Goal: Task Accomplishment & Management: Use online tool/utility

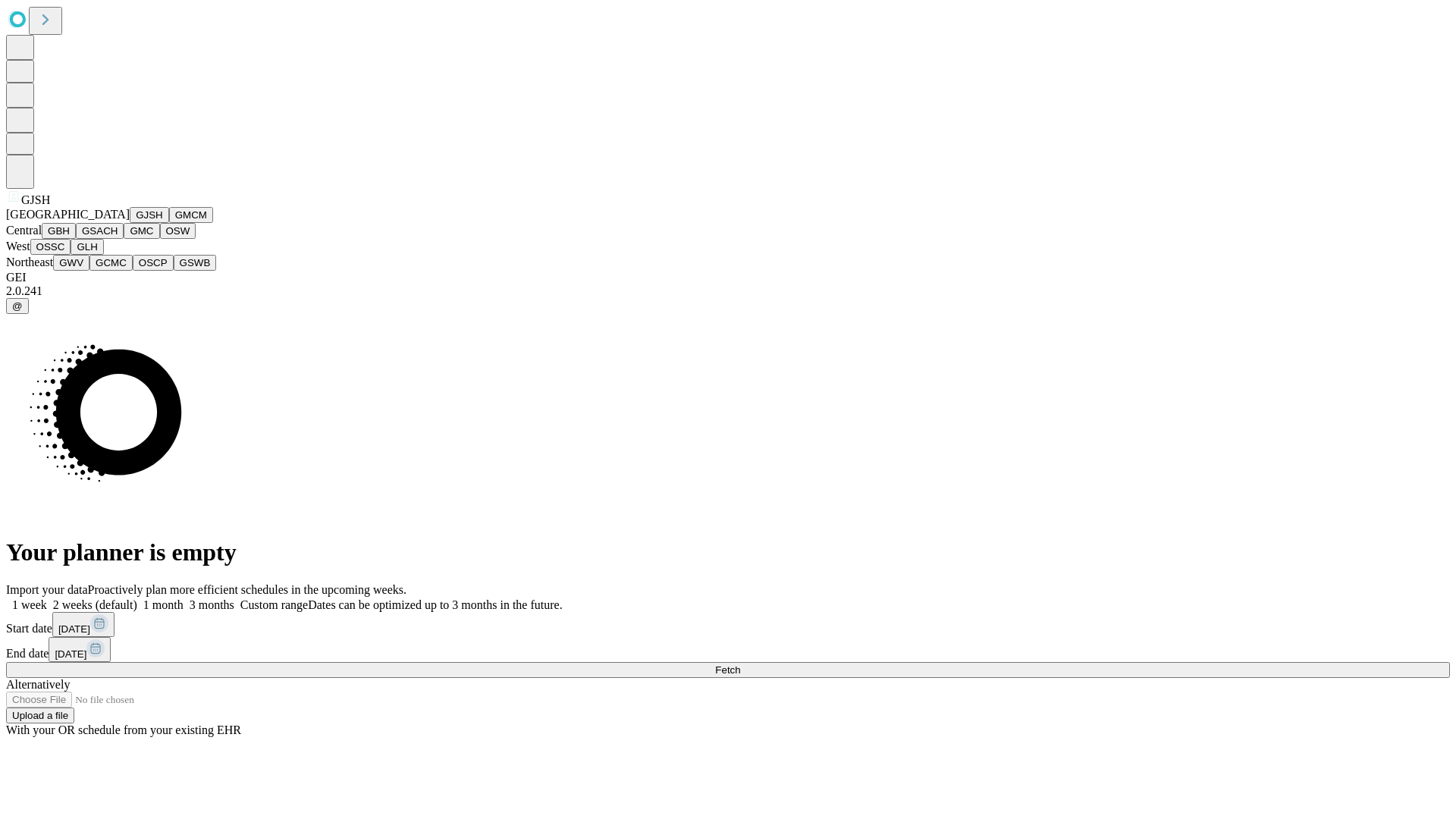
click at [130, 223] on button "GJSH" at bounding box center [149, 215] width 39 height 16
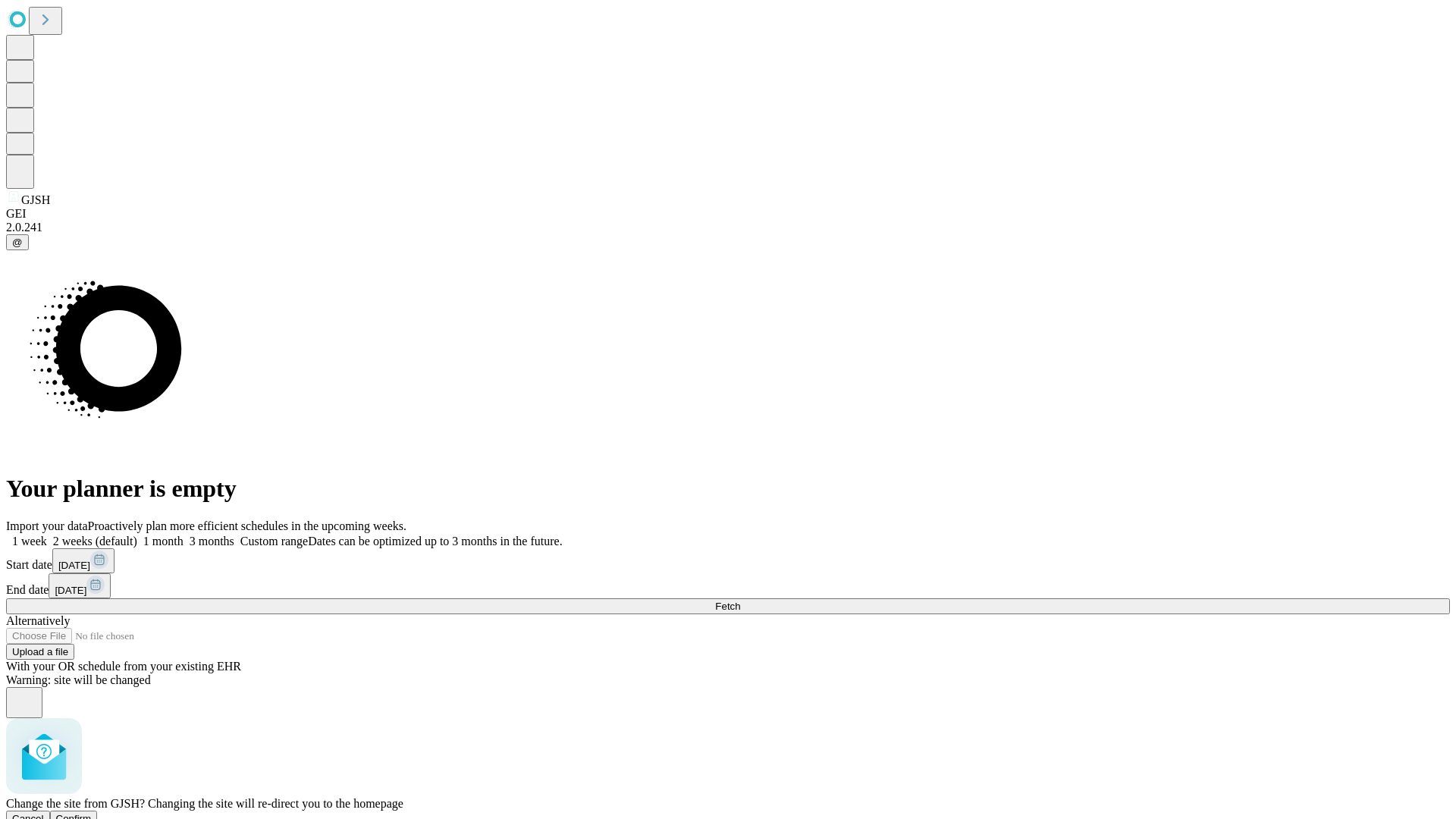
click at [92, 813] on span "Confirm" at bounding box center [74, 818] width 35 height 12
click at [183, 535] on label "1 month" at bounding box center [160, 541] width 46 height 13
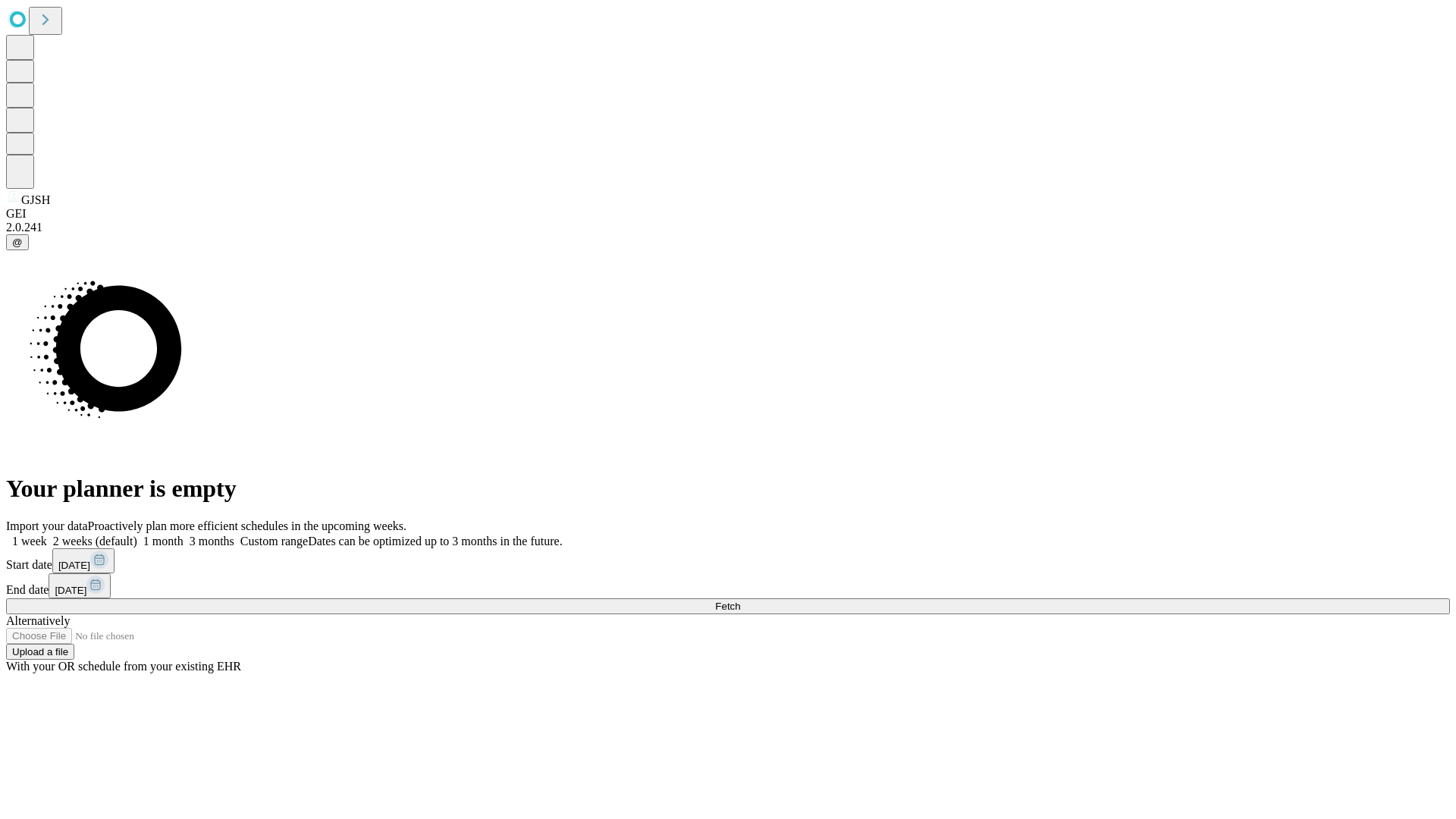
click at [740, 600] on span "Fetch" at bounding box center [728, 606] width 25 height 12
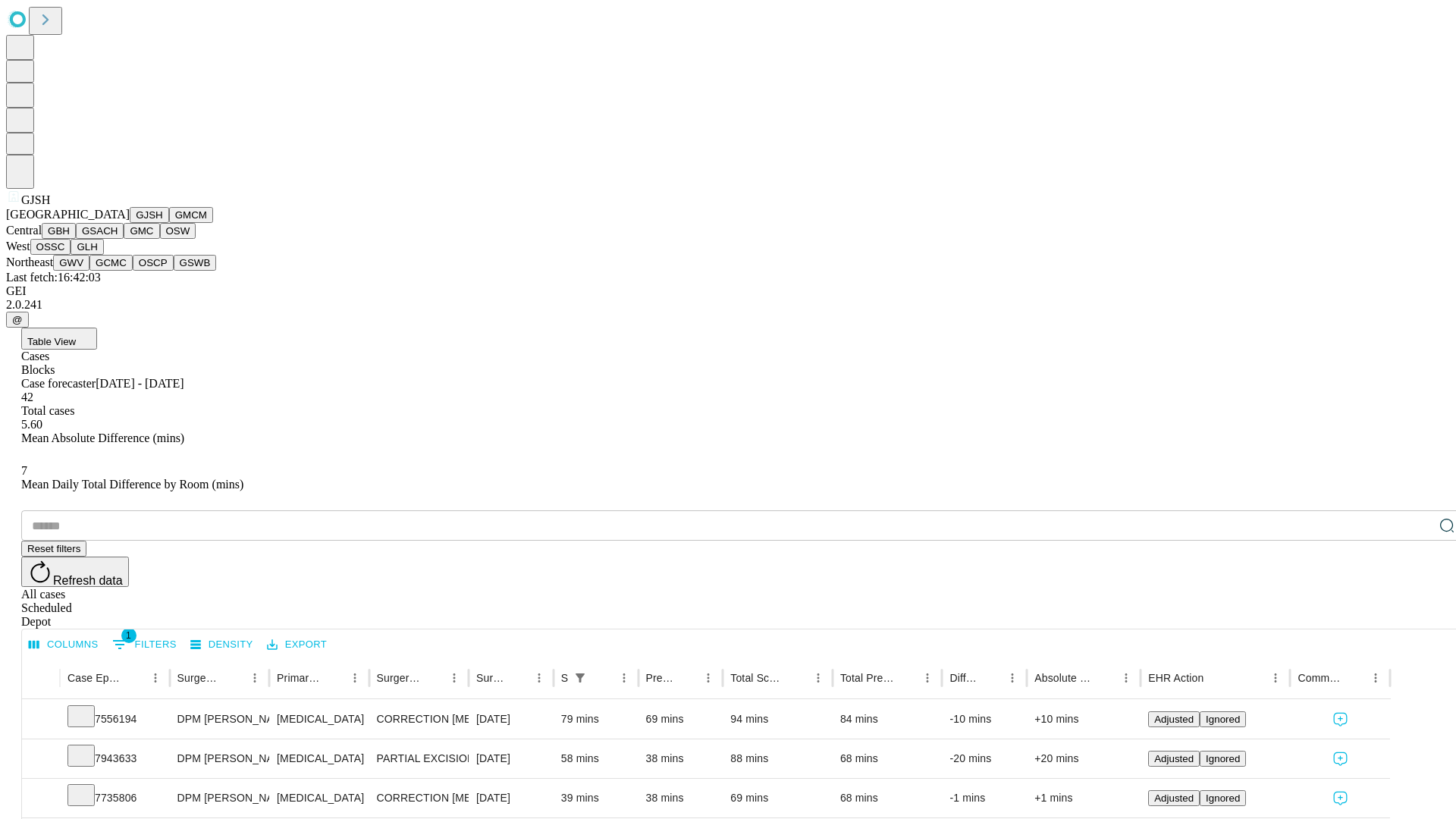
click at [169, 223] on button "GMCM" at bounding box center [191, 215] width 44 height 16
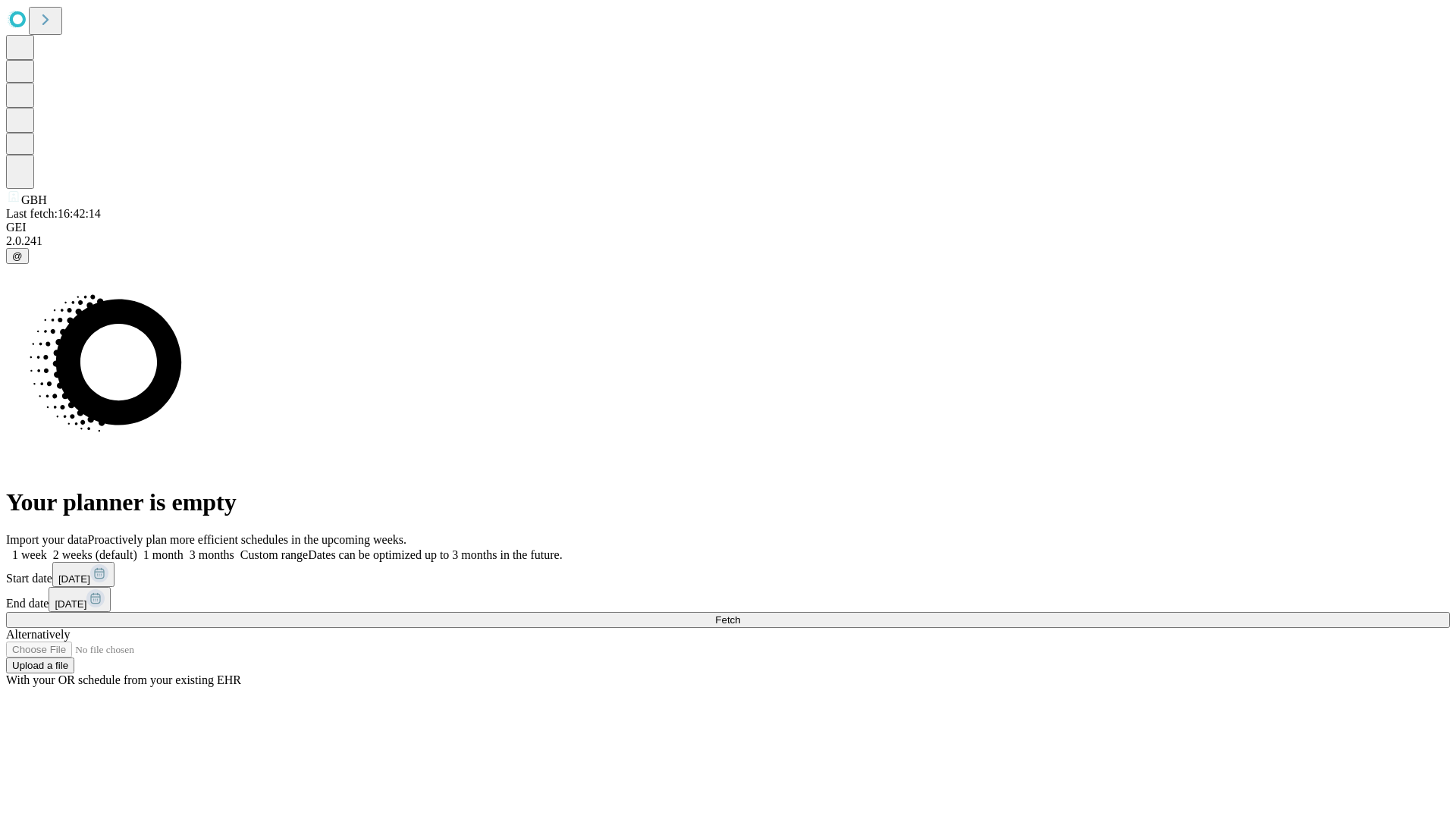
click at [183, 548] on label "1 month" at bounding box center [160, 555] width 46 height 13
click at [740, 614] on span "Fetch" at bounding box center [728, 619] width 25 height 12
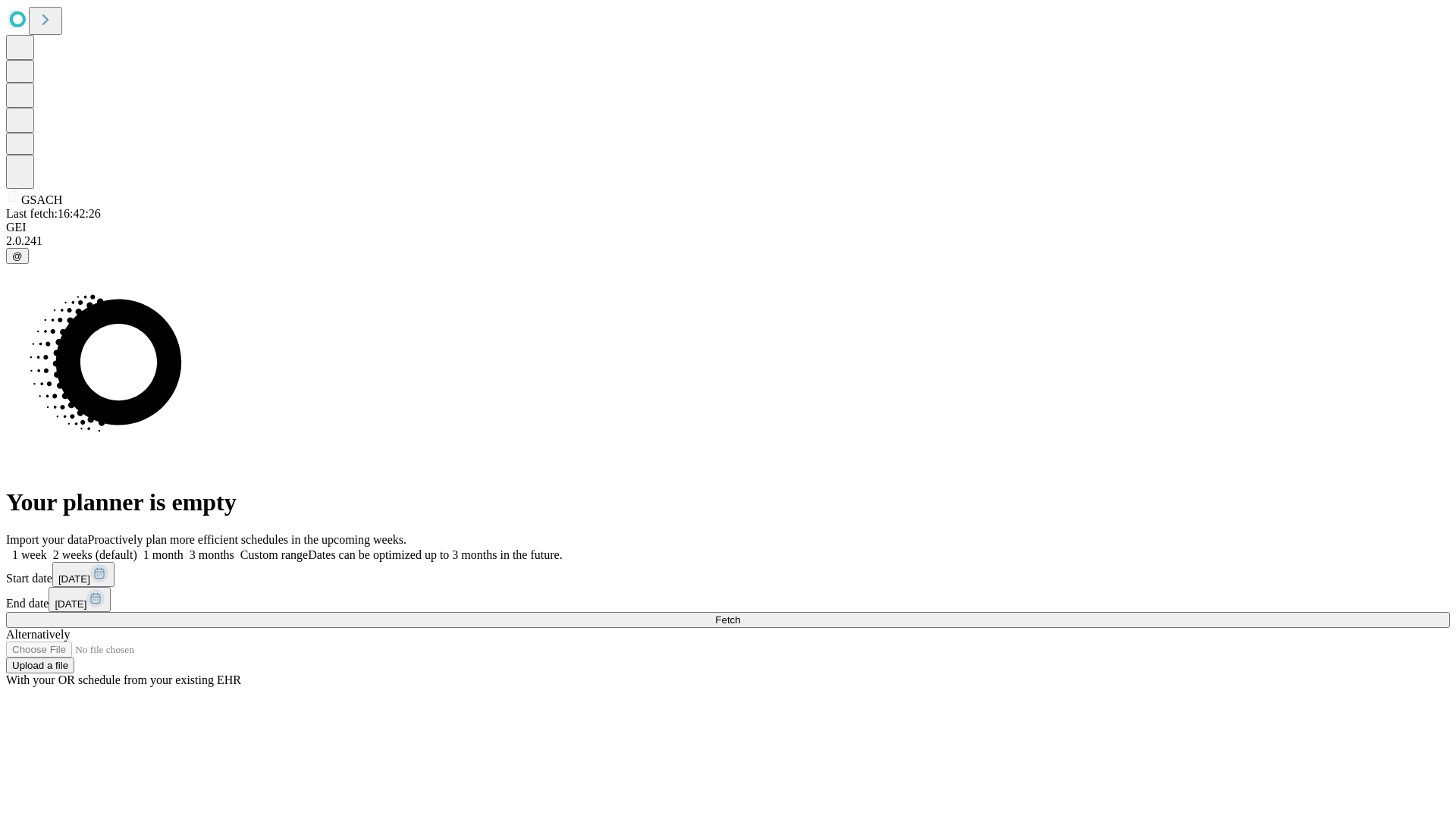
click at [740, 614] on span "Fetch" at bounding box center [728, 619] width 25 height 12
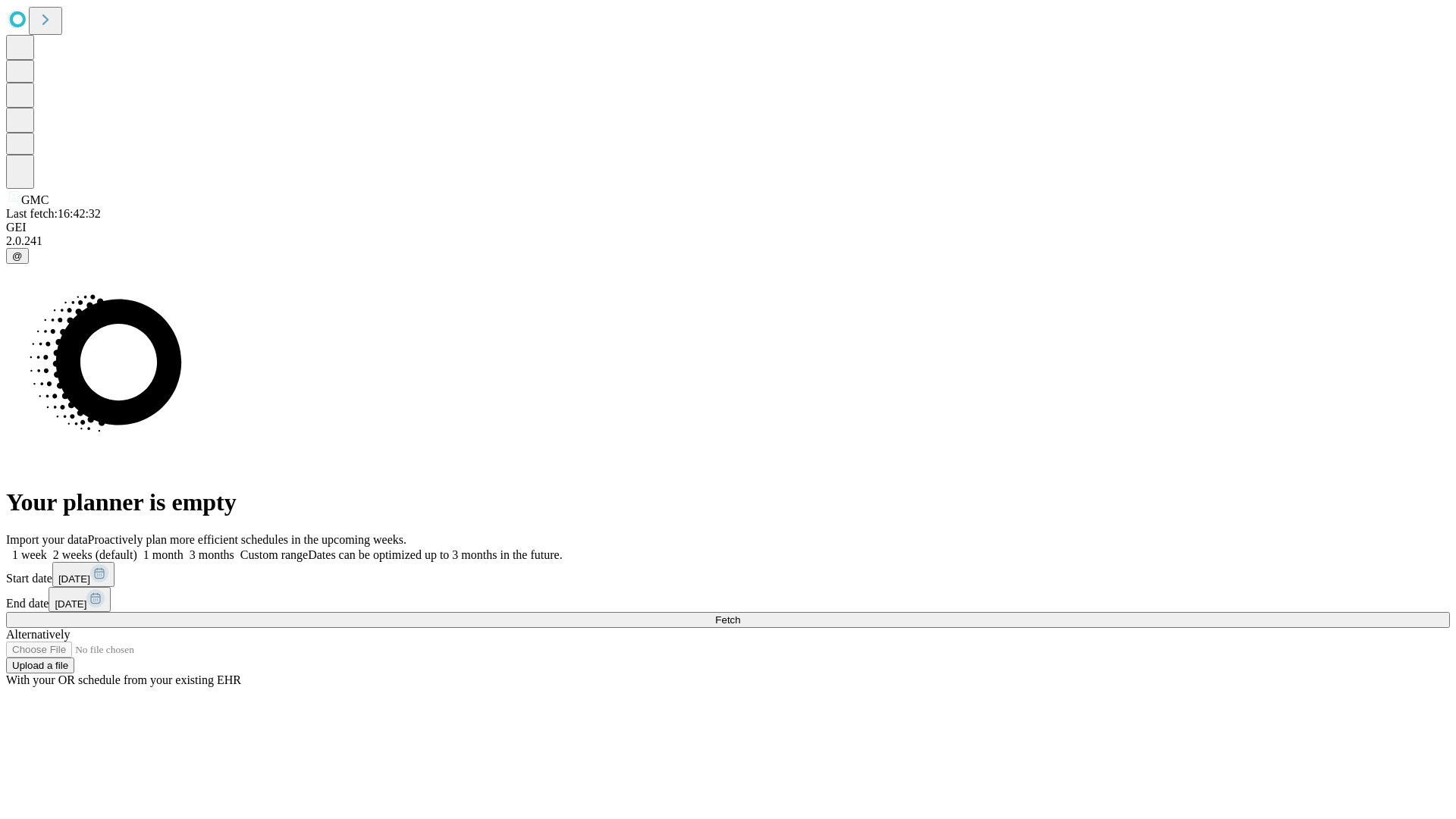
click at [740, 614] on span "Fetch" at bounding box center [728, 619] width 25 height 12
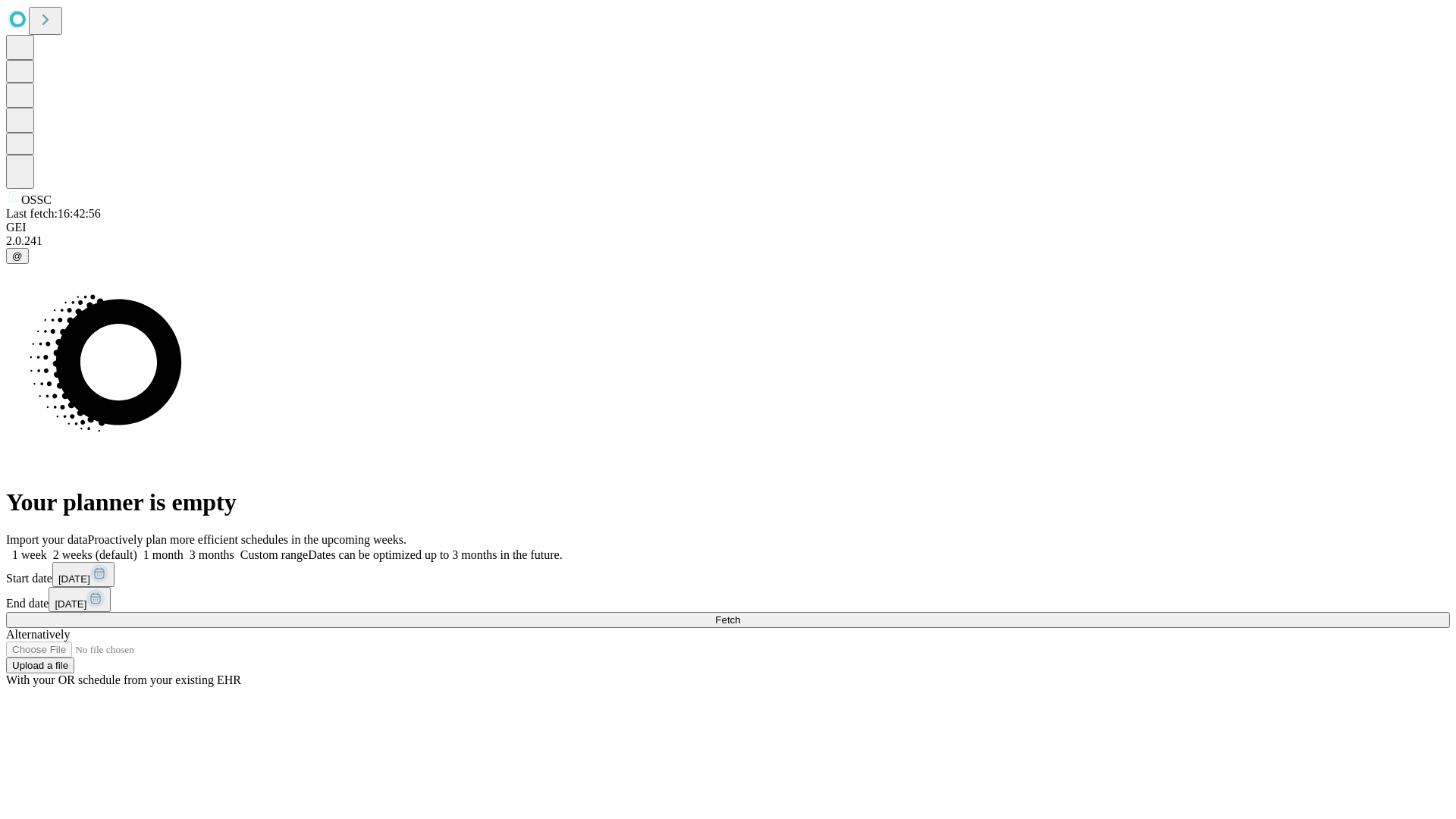
click at [183, 548] on label "1 month" at bounding box center [160, 555] width 46 height 13
click at [740, 614] on span "Fetch" at bounding box center [728, 619] width 25 height 12
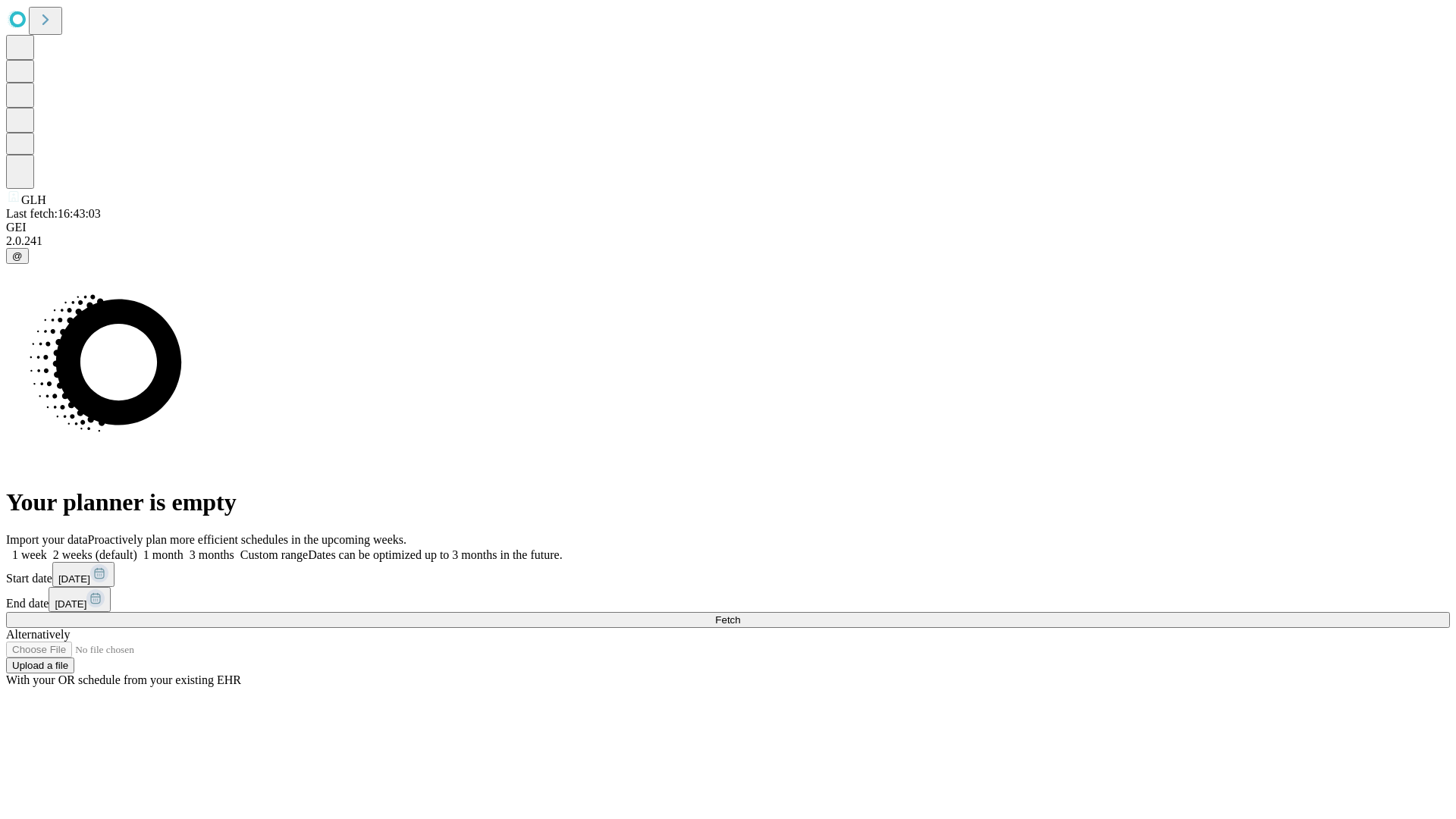
click at [183, 548] on label "1 month" at bounding box center [160, 555] width 46 height 13
click at [740, 614] on span "Fetch" at bounding box center [728, 619] width 25 height 12
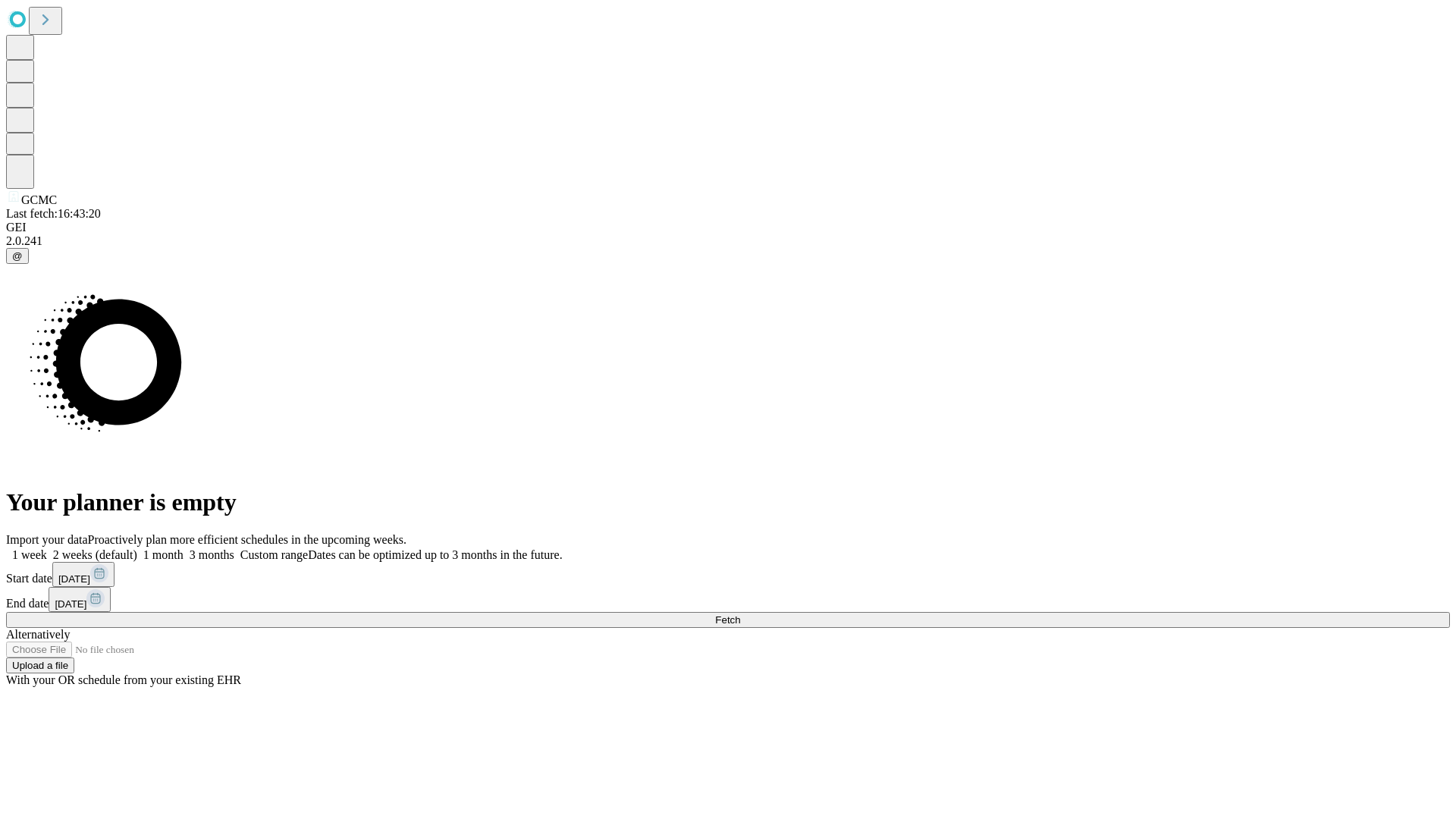
click at [183, 548] on label "1 month" at bounding box center [160, 555] width 46 height 13
click at [740, 614] on span "Fetch" at bounding box center [728, 619] width 25 height 12
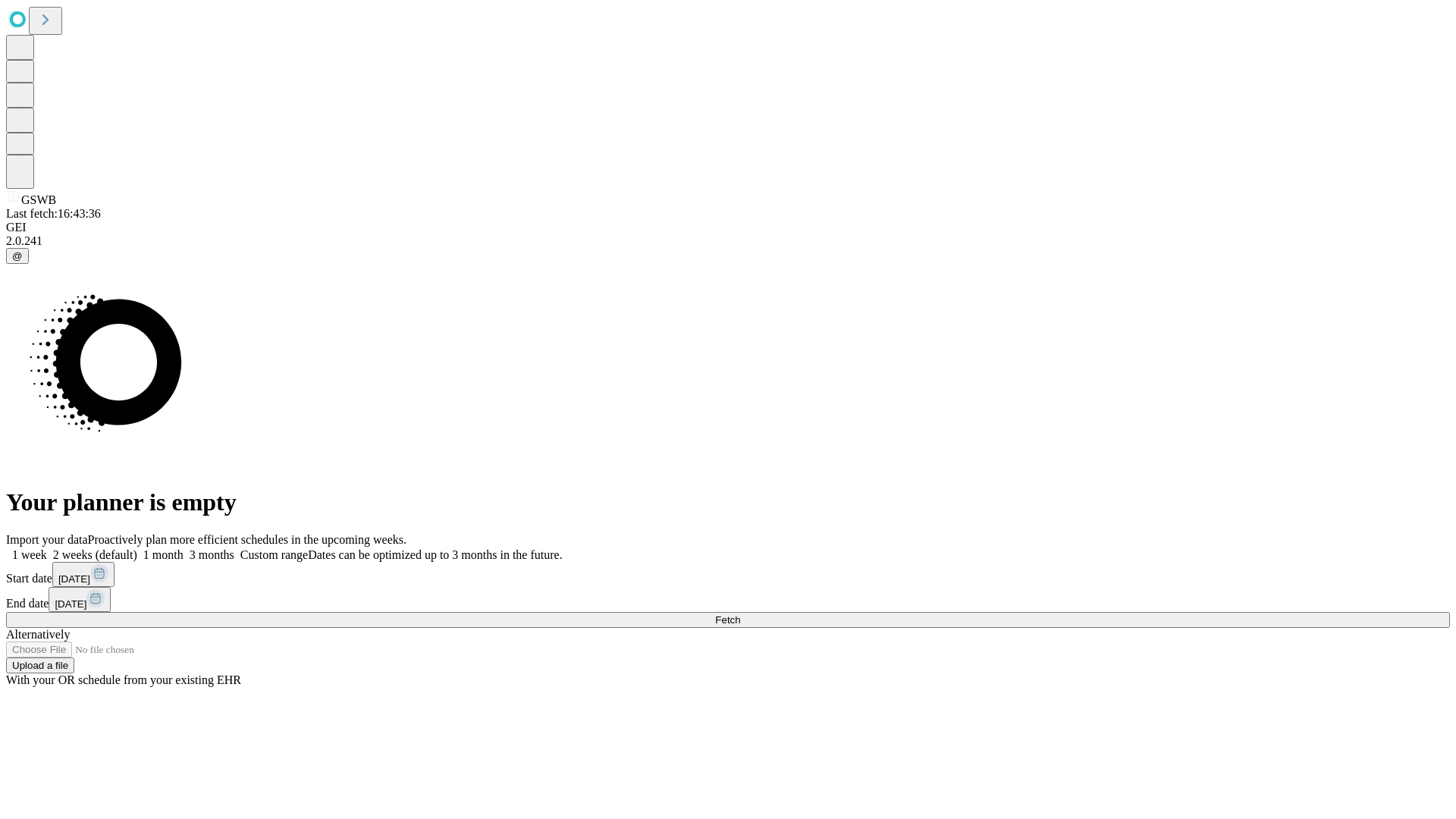
click at [183, 548] on label "1 month" at bounding box center [160, 555] width 46 height 13
click at [740, 614] on span "Fetch" at bounding box center [728, 619] width 25 height 12
